Goal: Transaction & Acquisition: Purchase product/service

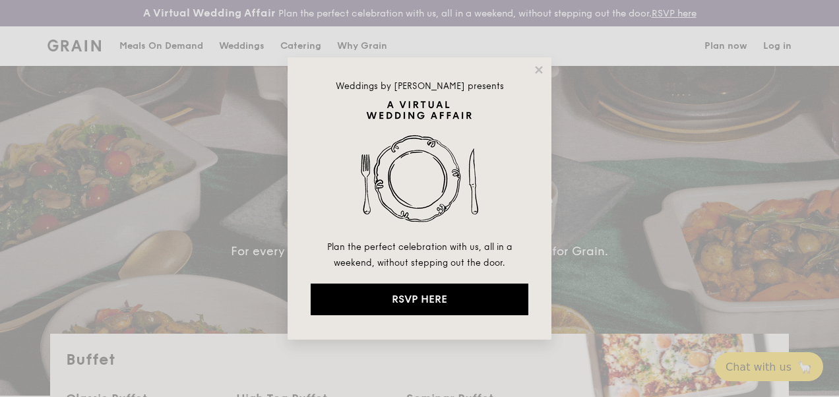
select select
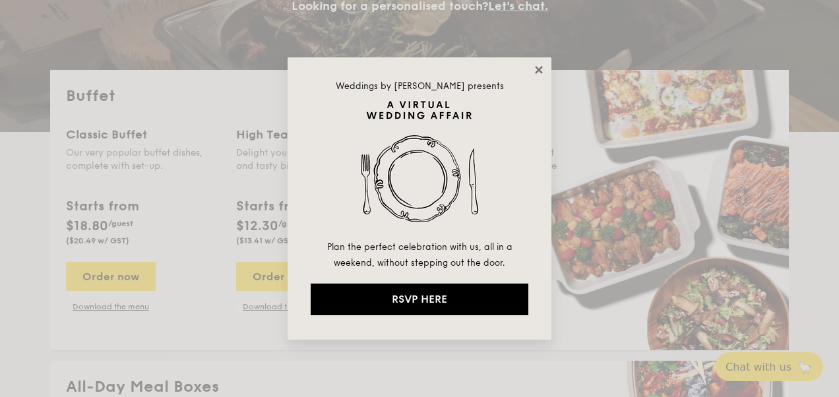
click at [542, 69] on icon at bounding box center [539, 70] width 12 height 12
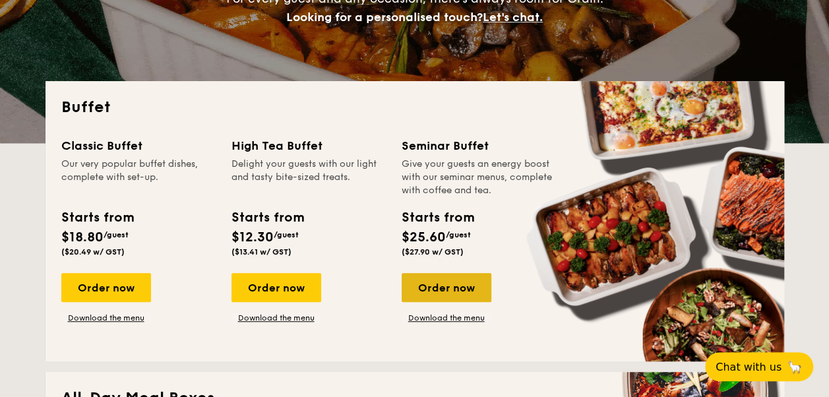
click at [453, 289] on div "Order now" at bounding box center [447, 287] width 90 height 29
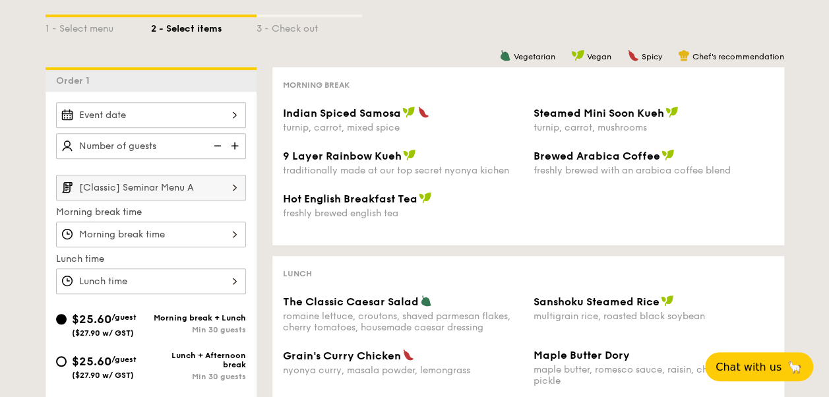
scroll to position [264, 0]
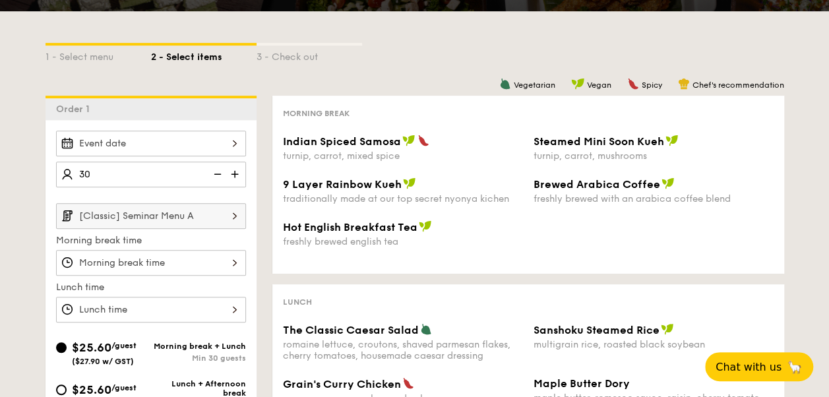
type input "30 guests"
click at [336, 235] on div "Hot English Breakfast Tea freshly brewed english tea" at bounding box center [403, 233] width 240 height 27
click at [228, 220] on img at bounding box center [235, 215] width 22 height 25
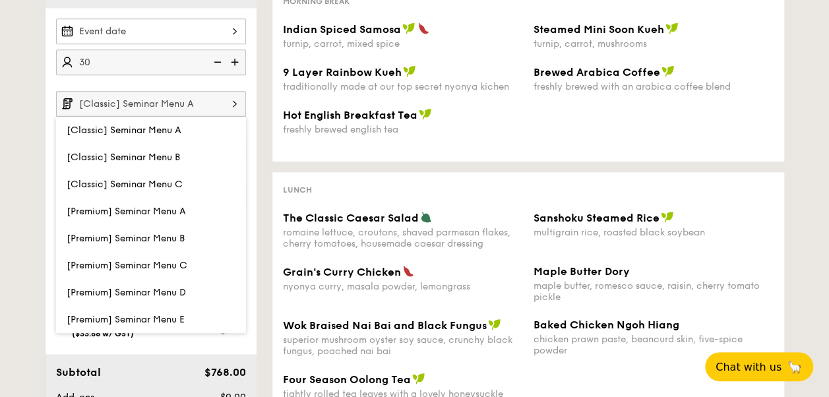
scroll to position [396, 0]
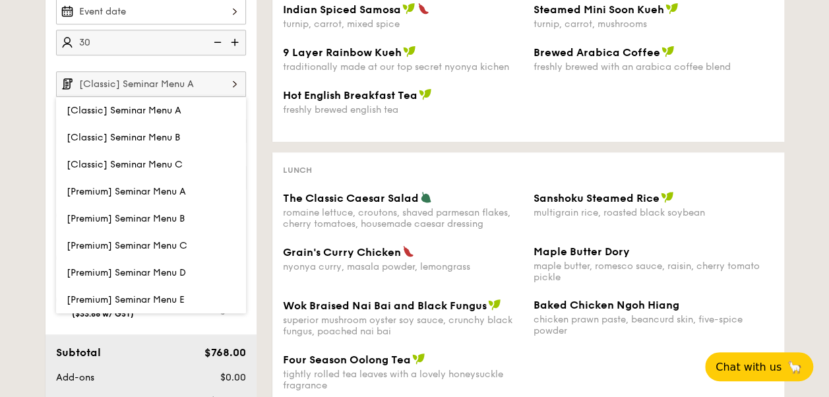
click at [268, 201] on div "Vegetarian Vegan Spicy Chef's recommendation Morning break Indian Spiced Samosa…" at bounding box center [521, 196] width 528 height 464
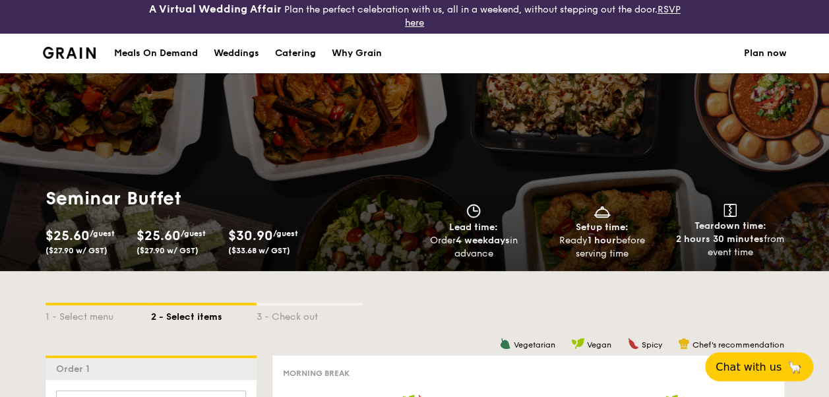
scroll to position [0, 0]
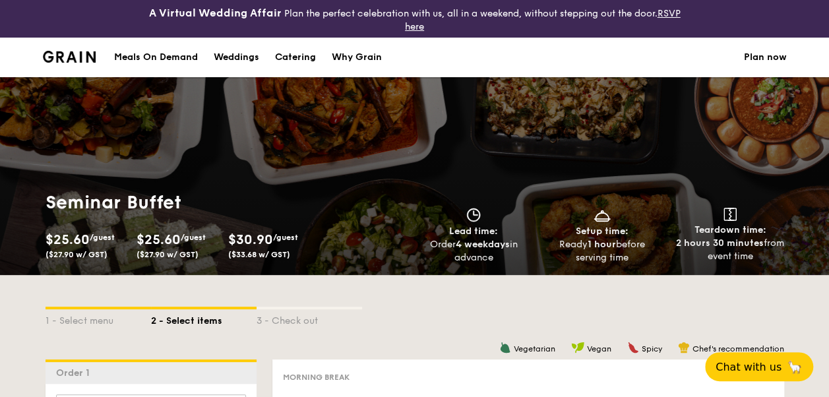
click at [546, 189] on div "Seminar Buffet $25.60 /guest ($27.90 w/ GST) $25.60 /guest ($27.90 w/ GST) $30.…" at bounding box center [415, 227] width 760 height 95
